Goal: Task Accomplishment & Management: Manage account settings

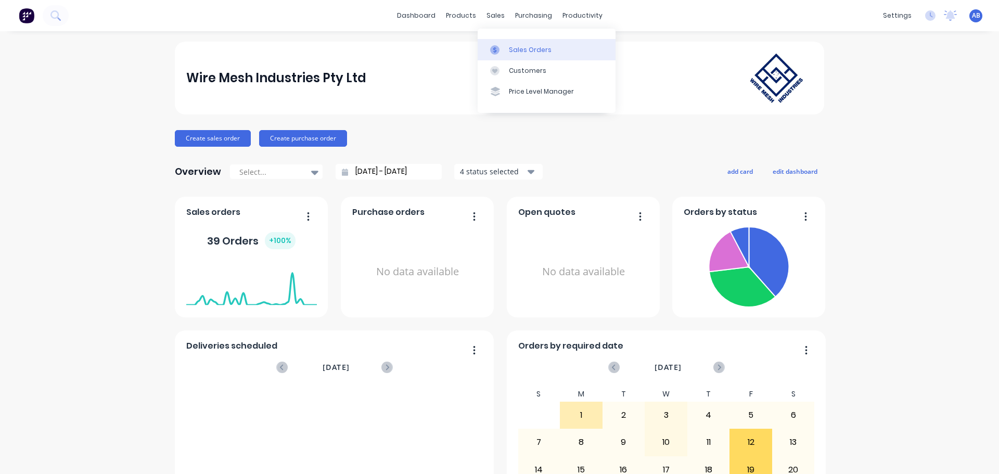
click at [518, 53] on div "Sales Orders" at bounding box center [530, 49] width 43 height 9
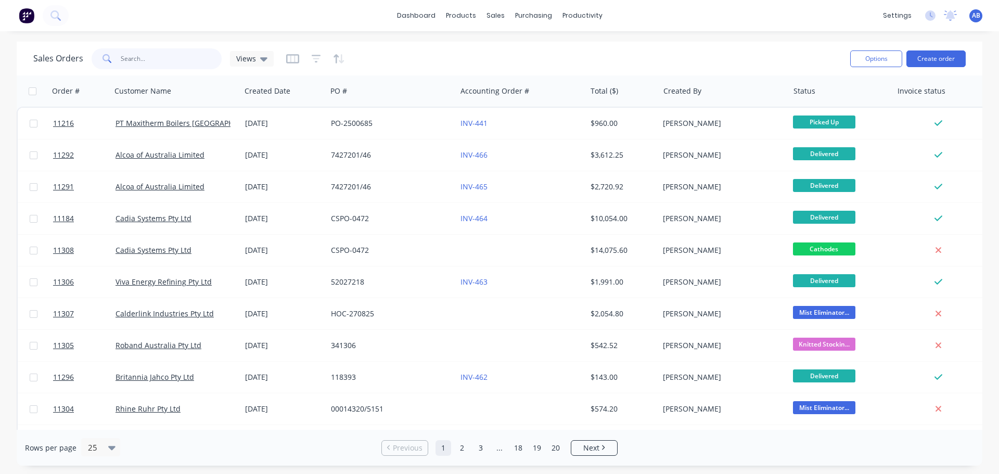
click at [136, 61] on input "text" at bounding box center [171, 58] width 101 height 21
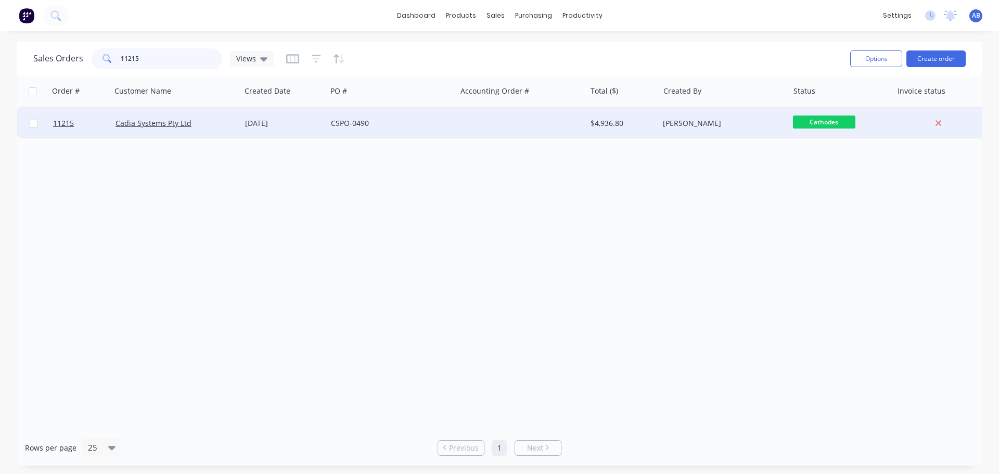
type input "11215"
click at [481, 124] on div at bounding box center [521, 123] width 130 height 31
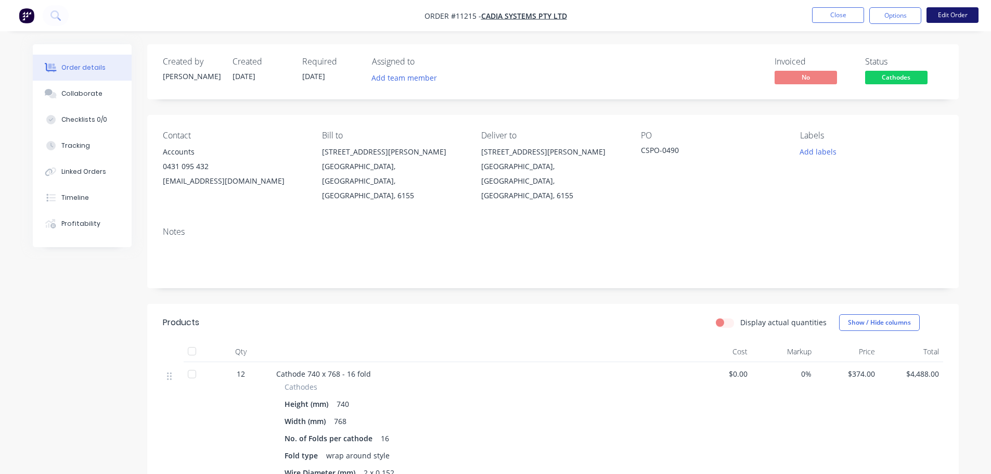
click at [945, 13] on button "Edit Order" at bounding box center [953, 15] width 52 height 16
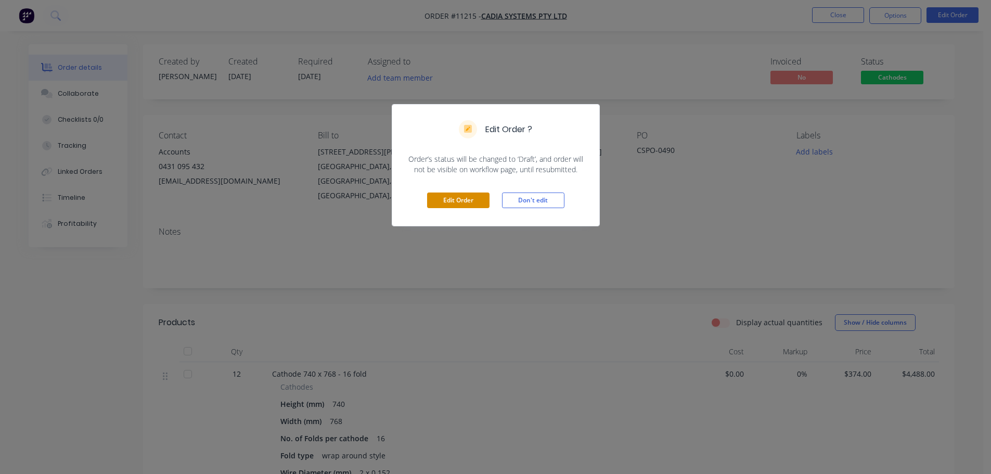
click at [454, 202] on button "Edit Order" at bounding box center [458, 201] width 62 height 16
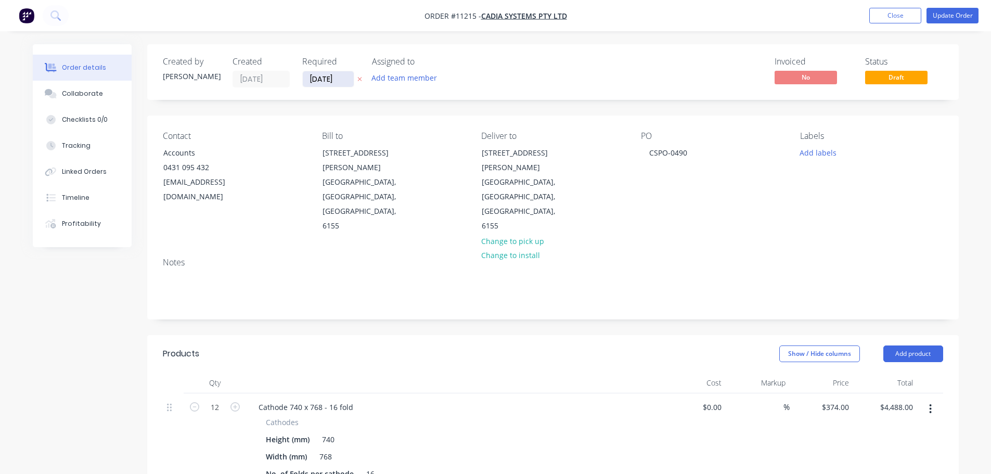
click at [331, 80] on input "[DATE]" at bounding box center [328, 79] width 51 height 16
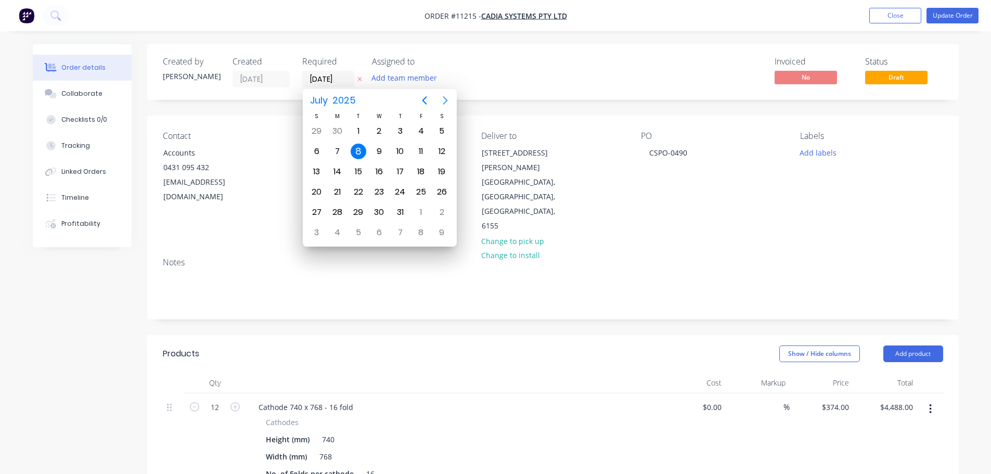
click at [445, 100] on icon "Next page" at bounding box center [445, 100] width 12 height 12
click at [339, 131] on div "1" at bounding box center [338, 131] width 16 height 16
type input "[DATE]"
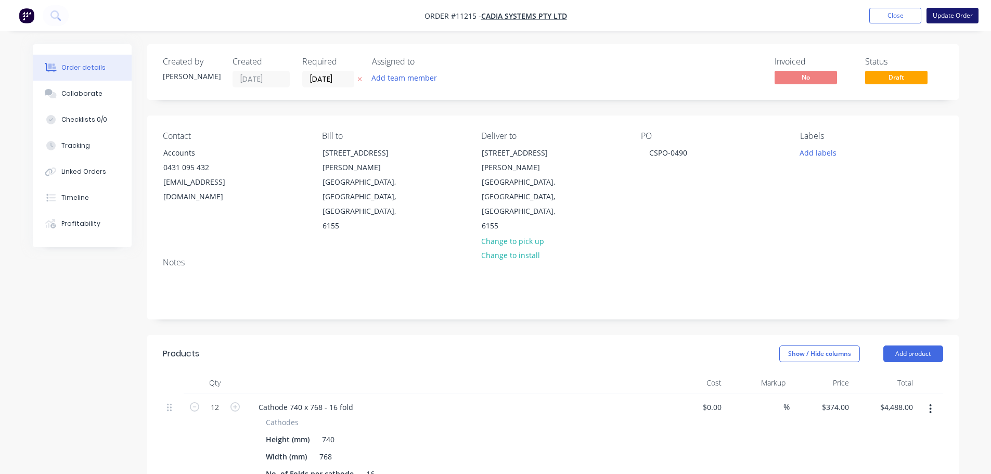
click at [941, 18] on button "Update Order" at bounding box center [953, 16] width 52 height 16
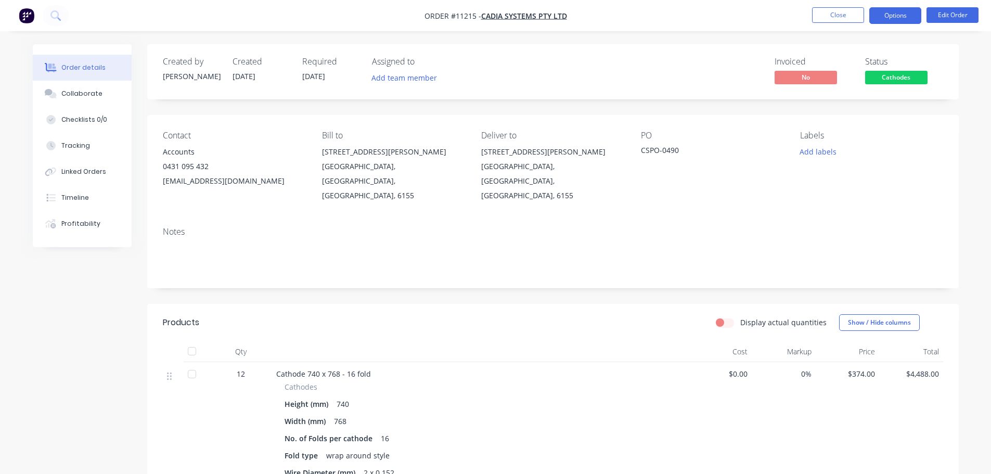
click at [891, 13] on button "Options" at bounding box center [896, 15] width 52 height 17
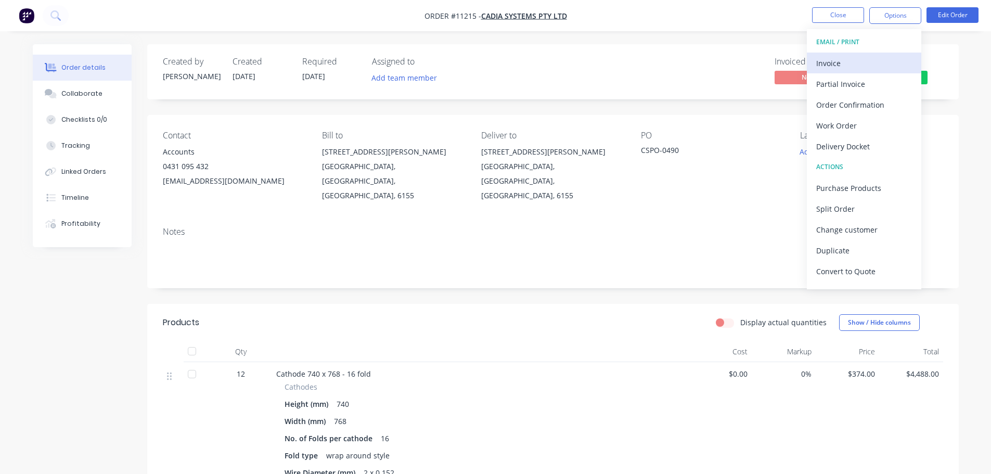
click at [847, 65] on div "Invoice" at bounding box center [864, 63] width 96 height 15
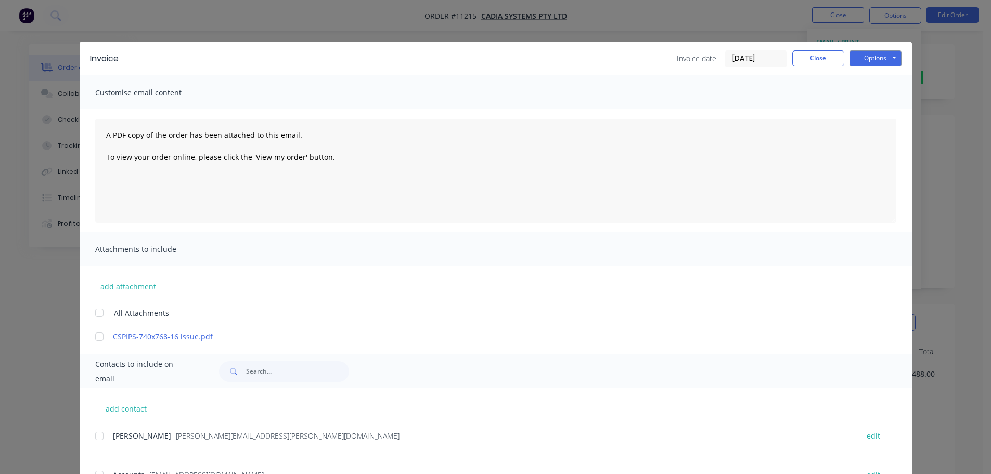
scroll to position [47, 0]
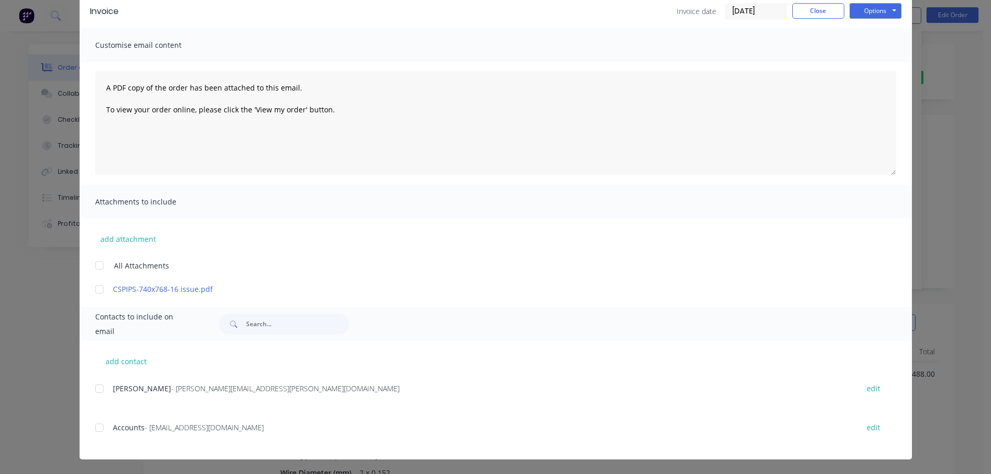
click at [90, 426] on div "add contact [PERSON_NAME] - [PERSON_NAME][EMAIL_ADDRESS][PERSON_NAME][DOMAIN_NA…" at bounding box center [496, 400] width 833 height 119
click at [94, 431] on div at bounding box center [99, 427] width 21 height 21
click at [869, 9] on button "Options" at bounding box center [876, 11] width 52 height 16
click at [868, 67] on button "Email" at bounding box center [883, 63] width 67 height 17
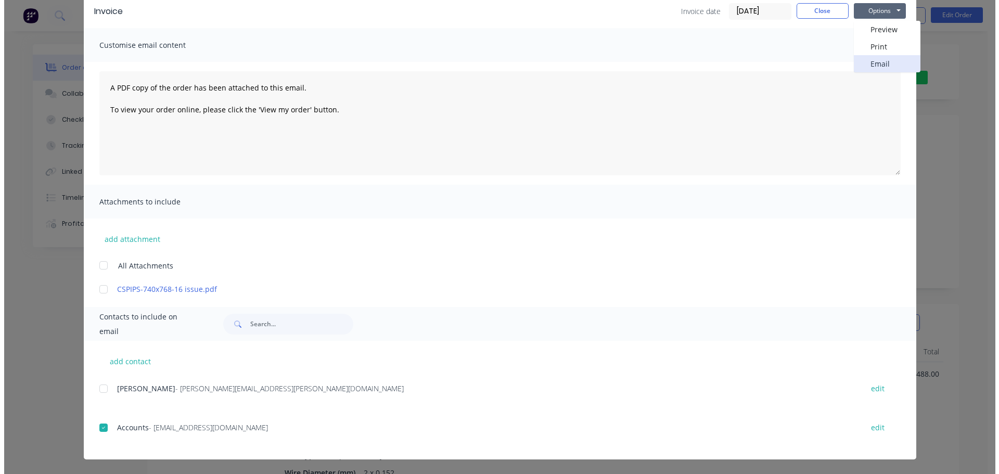
scroll to position [0, 0]
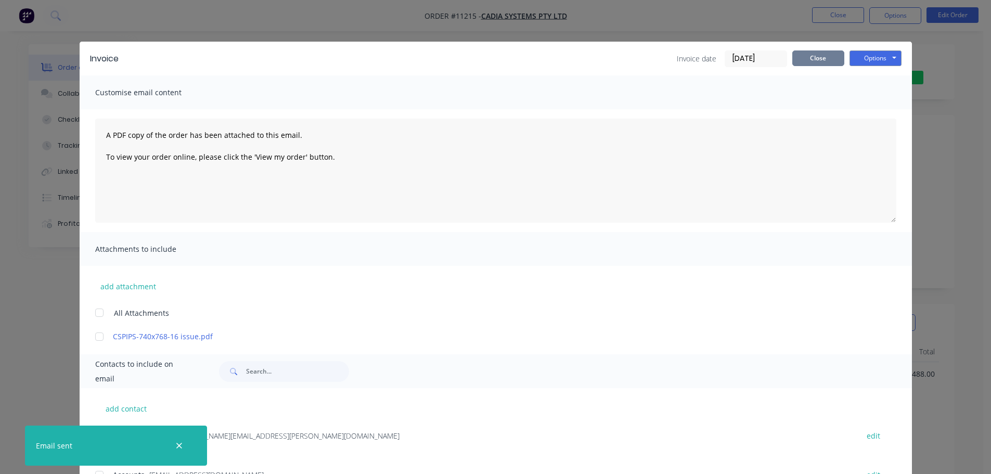
click at [820, 57] on button "Close" at bounding box center [819, 58] width 52 height 16
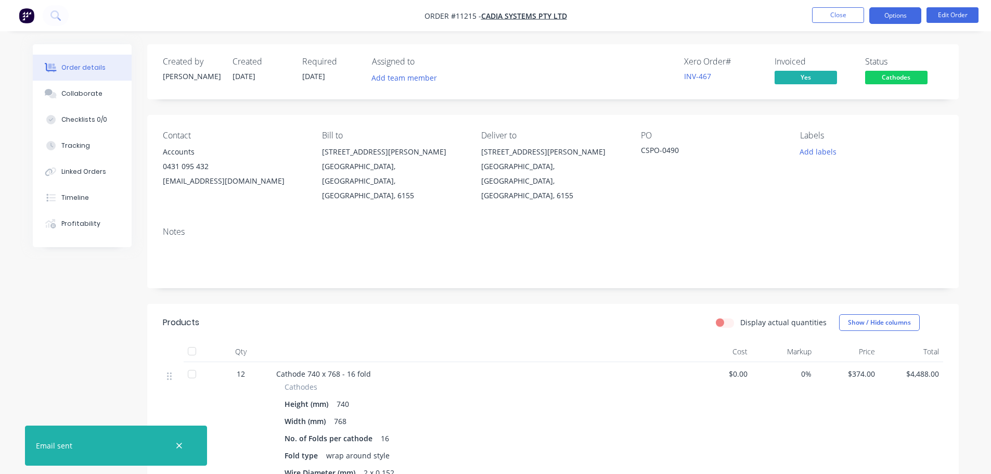
click at [904, 14] on button "Options" at bounding box center [896, 15] width 52 height 17
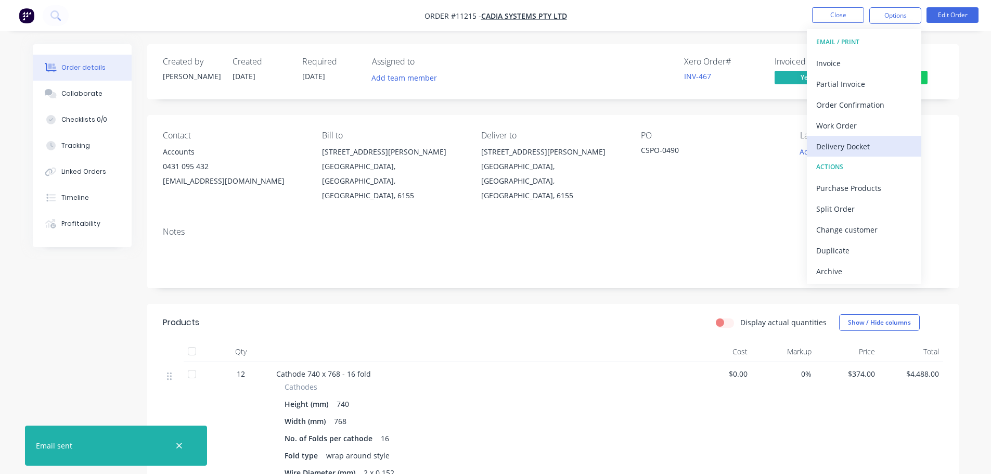
click at [851, 142] on div "Delivery Docket" at bounding box center [864, 146] width 96 height 15
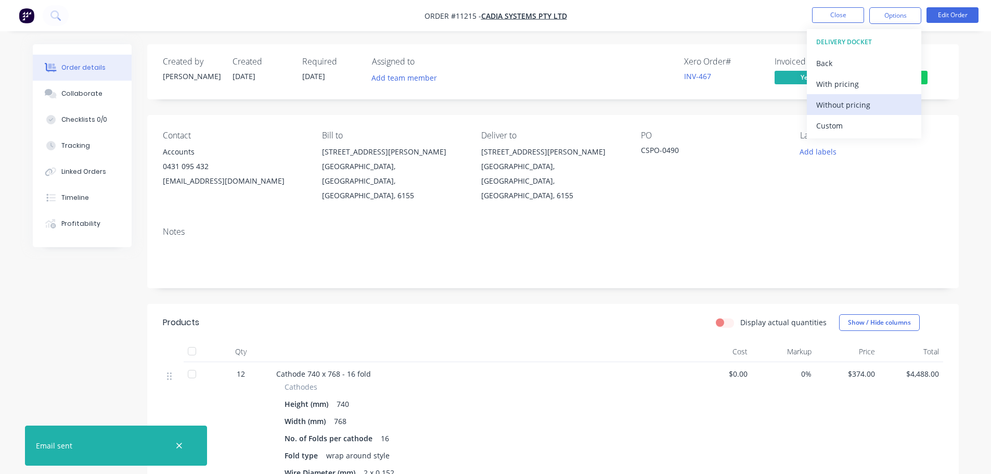
click at [847, 105] on div "Without pricing" at bounding box center [864, 104] width 96 height 15
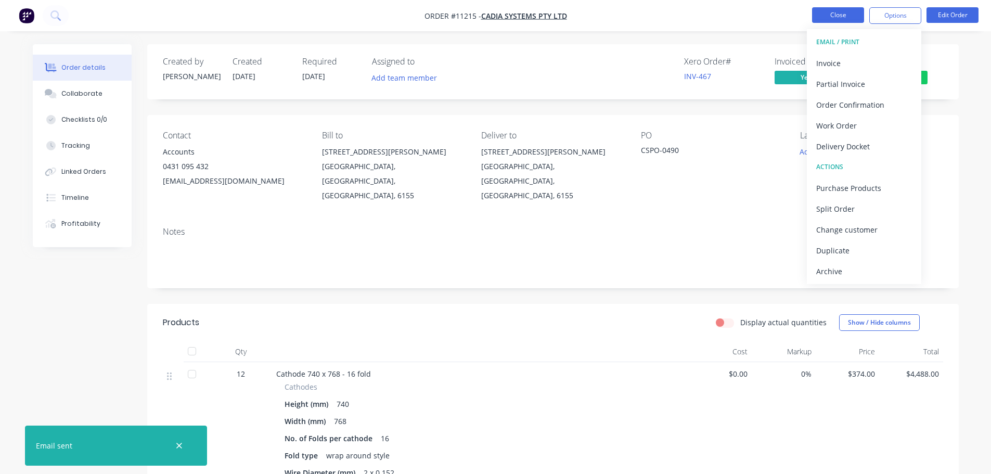
click at [828, 15] on button "Close" at bounding box center [838, 15] width 52 height 16
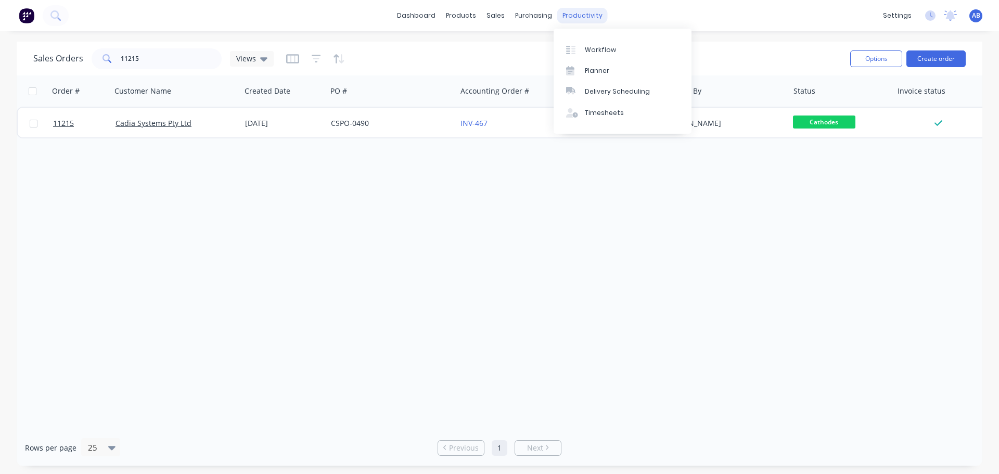
click at [581, 20] on div "productivity" at bounding box center [582, 16] width 50 height 16
click at [596, 46] on div "Workflow" at bounding box center [600, 49] width 31 height 9
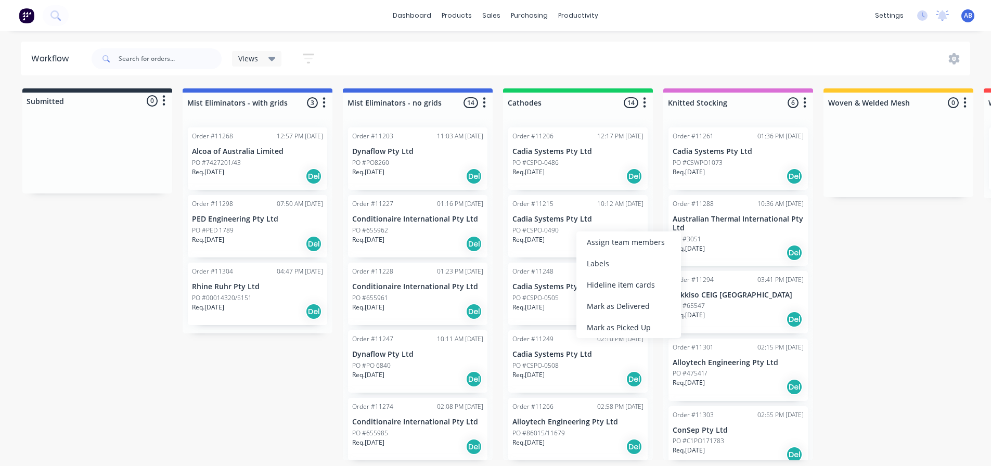
click at [612, 305] on div "Mark as Delivered" at bounding box center [629, 306] width 105 height 21
click at [26, 16] on img at bounding box center [27, 16] width 16 height 16
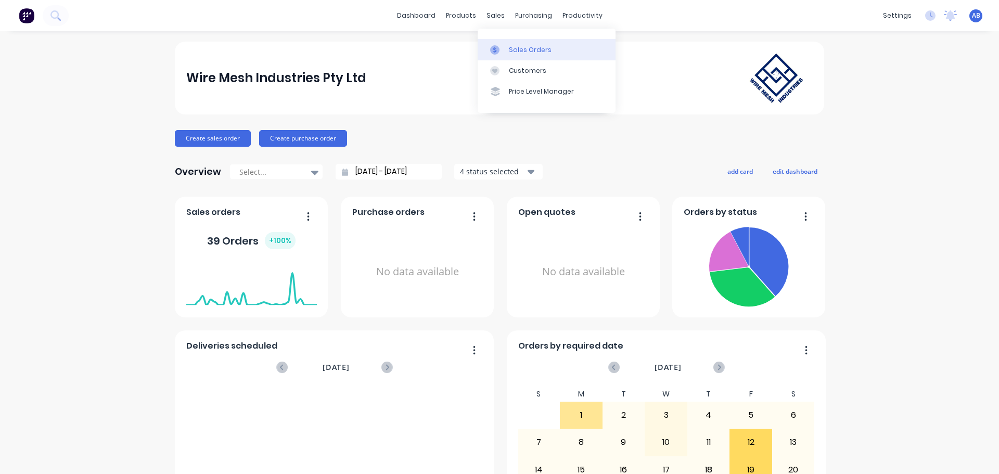
click at [515, 43] on link "Sales Orders" at bounding box center [547, 49] width 138 height 21
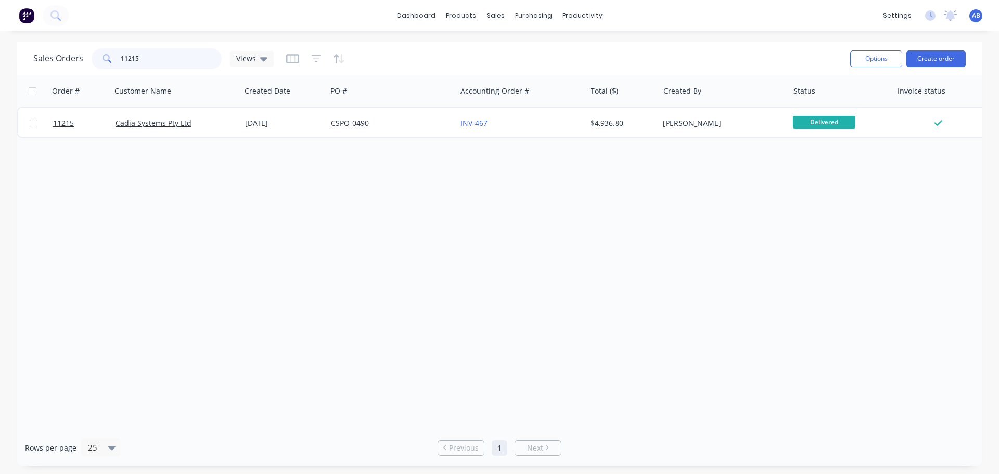
click at [164, 62] on input "11215" at bounding box center [171, 58] width 101 height 21
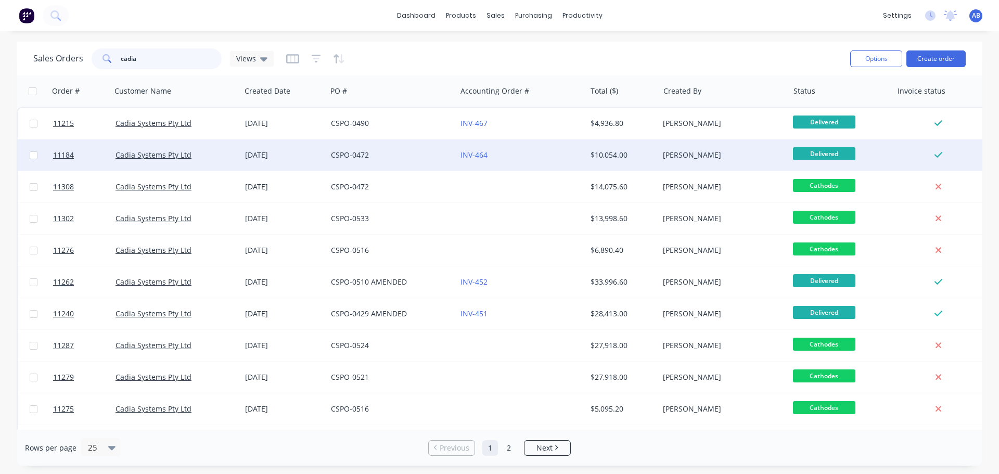
type input "cadia"
click at [416, 156] on div "CSPO-0472" at bounding box center [389, 155] width 116 height 10
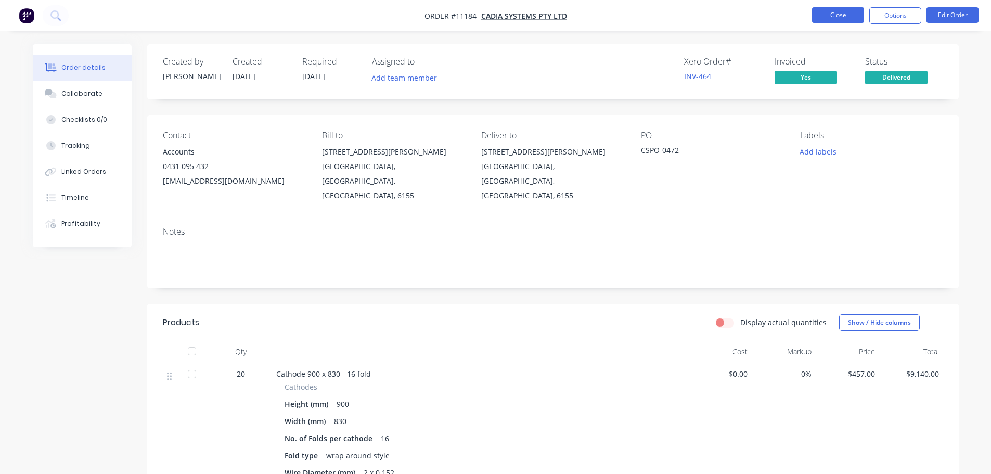
click at [814, 15] on button "Close" at bounding box center [838, 15] width 52 height 16
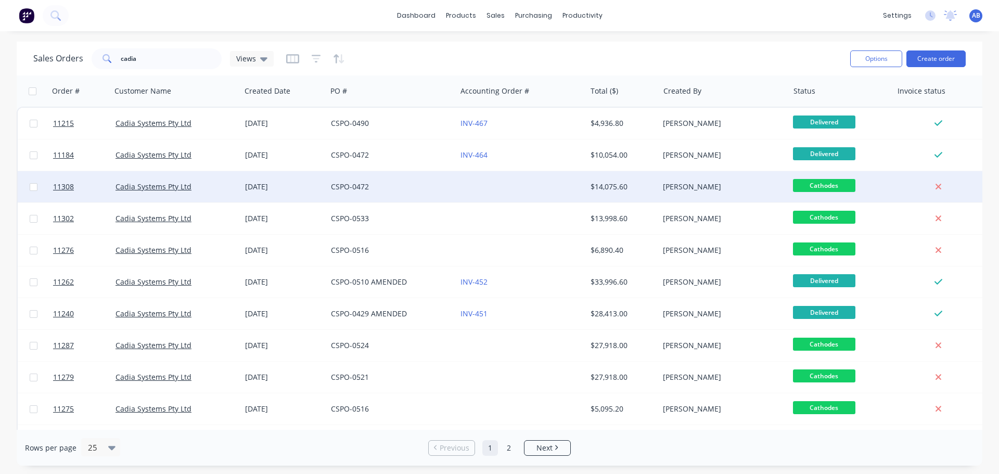
click at [461, 188] on div at bounding box center [521, 186] width 130 height 31
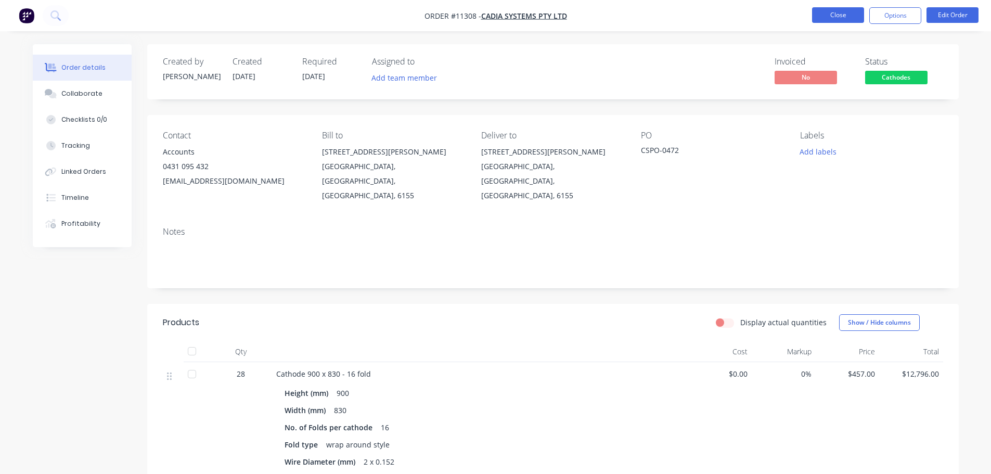
click at [844, 15] on button "Close" at bounding box center [838, 15] width 52 height 16
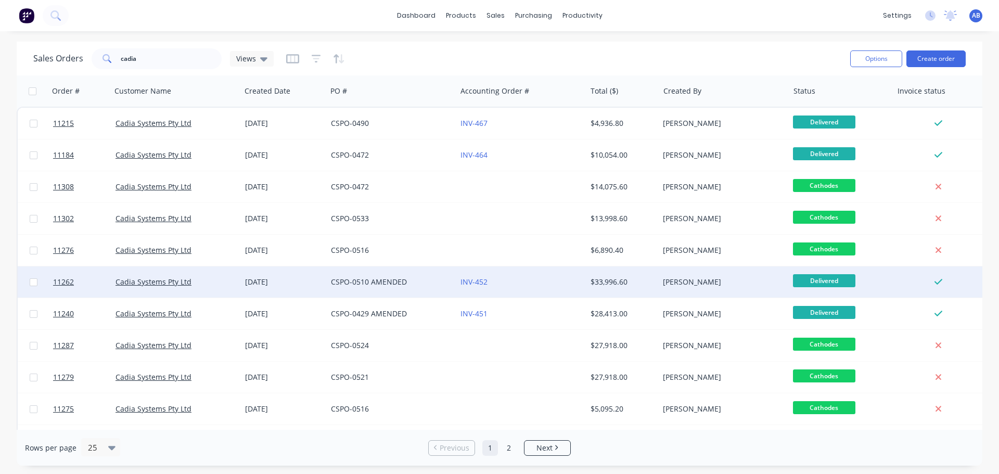
click at [496, 284] on div "INV-452" at bounding box center [519, 282] width 116 height 10
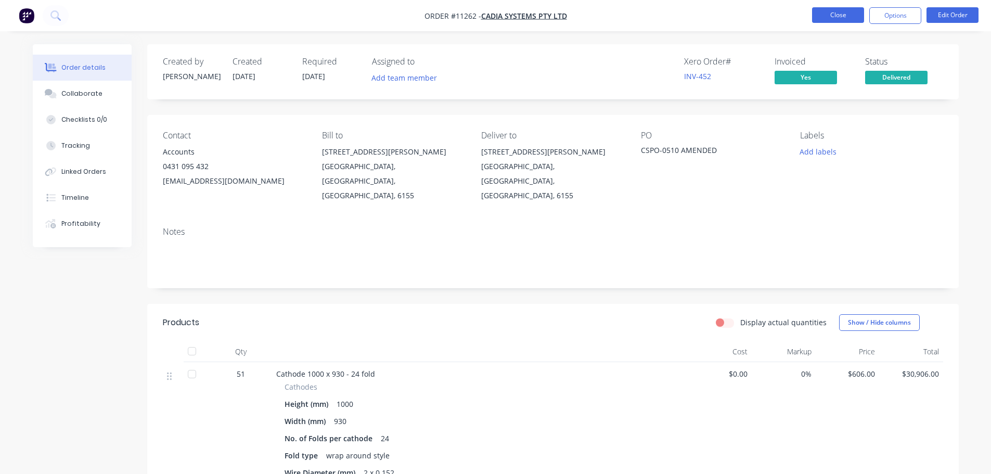
click at [826, 16] on button "Close" at bounding box center [838, 15] width 52 height 16
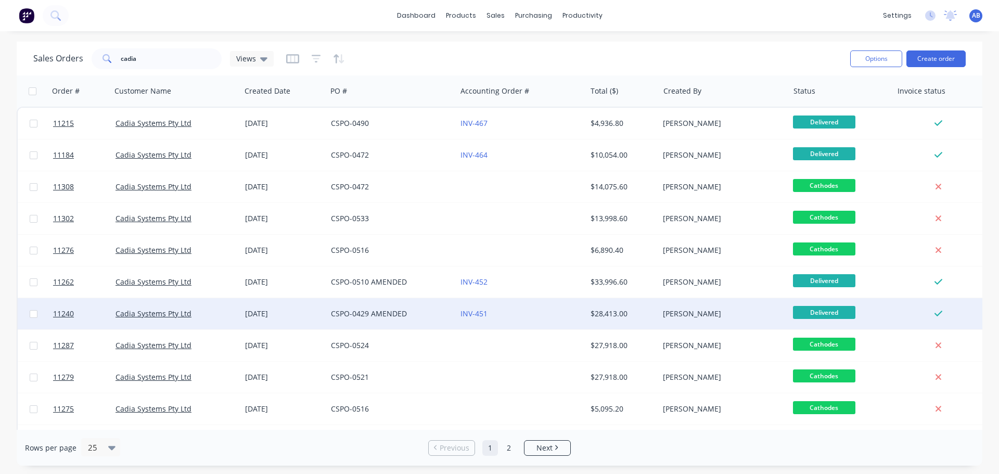
click at [434, 312] on div "CSPO-0429 AMENDED" at bounding box center [389, 314] width 116 height 10
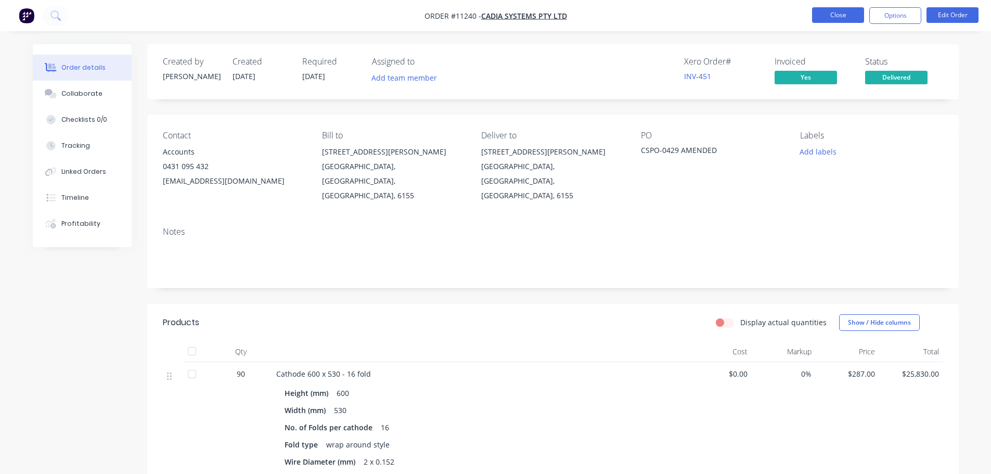
click at [840, 9] on button "Close" at bounding box center [838, 15] width 52 height 16
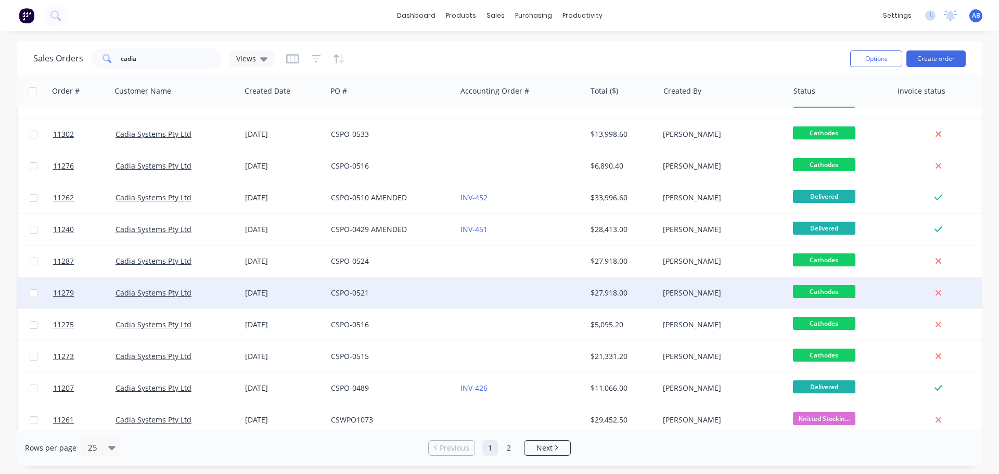
scroll to position [156, 0]
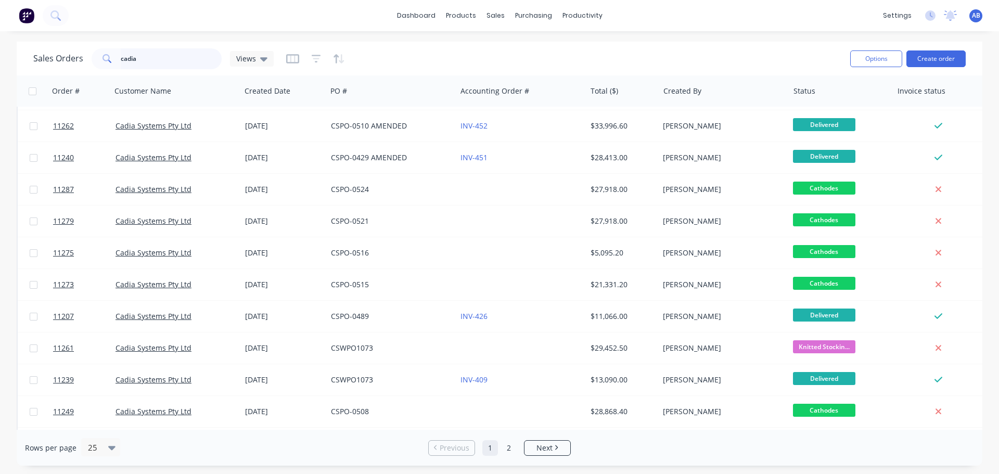
click at [137, 63] on input "cadia" at bounding box center [171, 58] width 101 height 21
click at [152, 52] on input "cadia" at bounding box center [171, 58] width 101 height 21
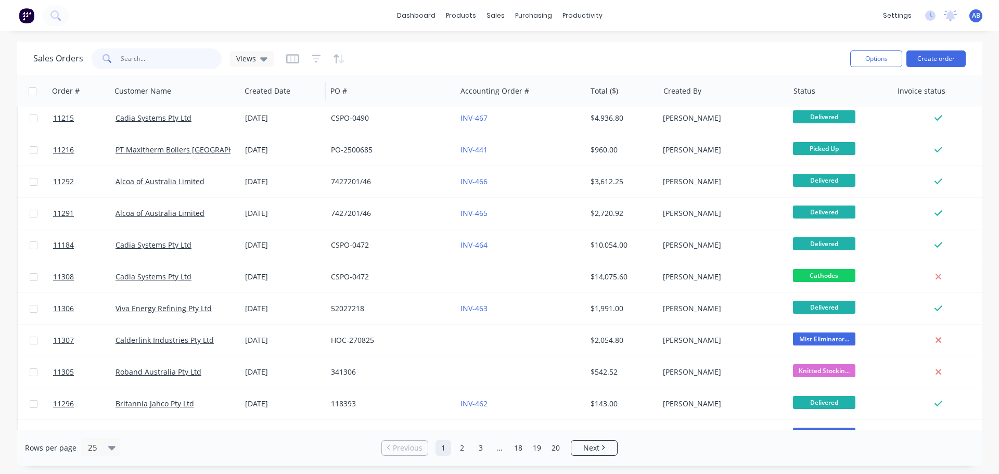
scroll to position [0, 0]
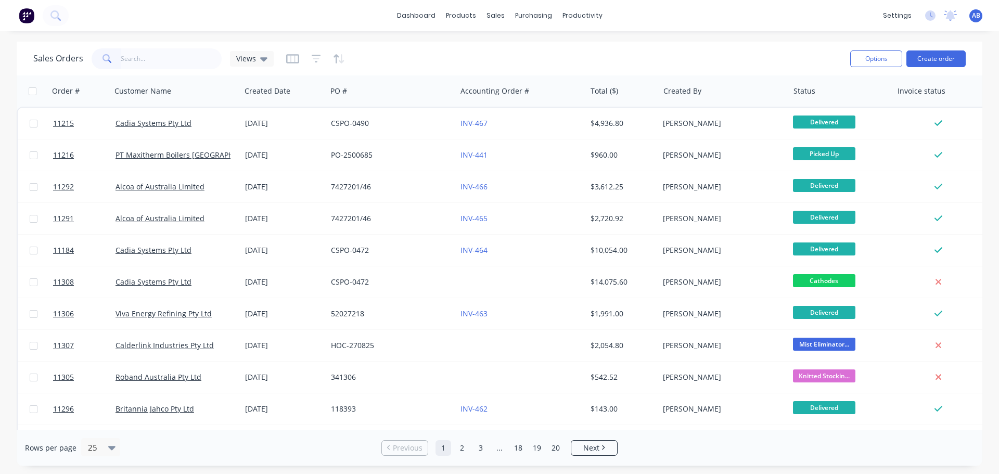
click at [25, 13] on img at bounding box center [27, 16] width 16 height 16
